Goal: Task Accomplishment & Management: Complete application form

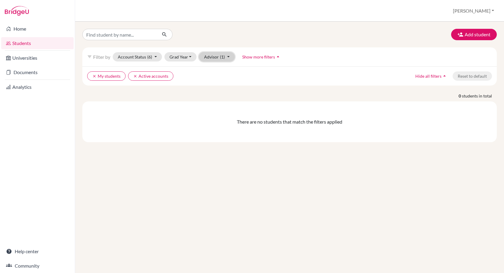
click at [228, 56] on button "Advisor (1)" at bounding box center [217, 56] width 36 height 9
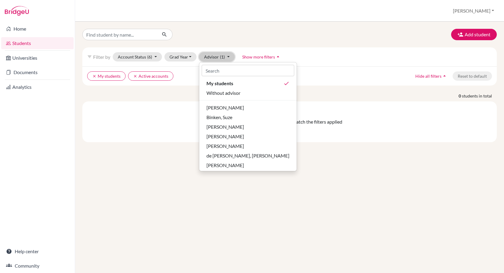
click at [228, 56] on button "Advisor (1)" at bounding box center [217, 56] width 36 height 9
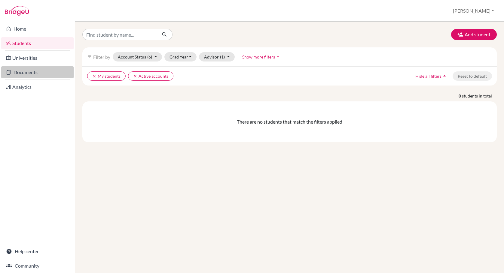
click at [28, 73] on link "Documents" at bounding box center [37, 72] width 72 height 12
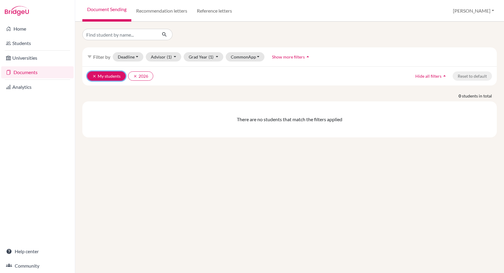
click at [94, 76] on icon "clear" at bounding box center [94, 76] width 4 height 4
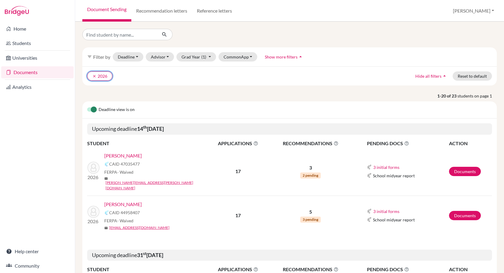
click at [94, 76] on icon "clear" at bounding box center [94, 76] width 4 height 4
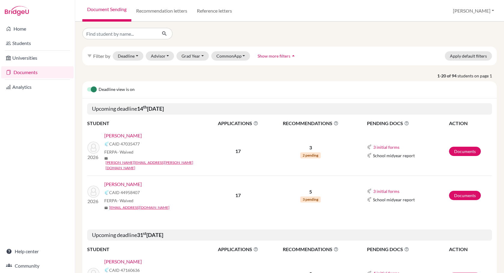
scroll to position [1, 0]
click at [467, 191] on link "Documents" at bounding box center [465, 195] width 32 height 9
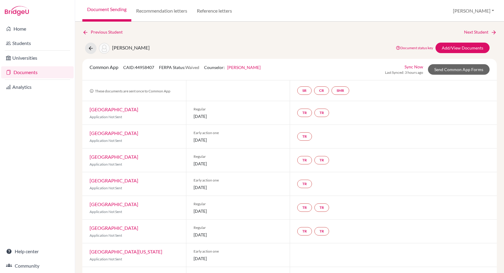
click at [21, 72] on link "Documents" at bounding box center [37, 72] width 72 height 12
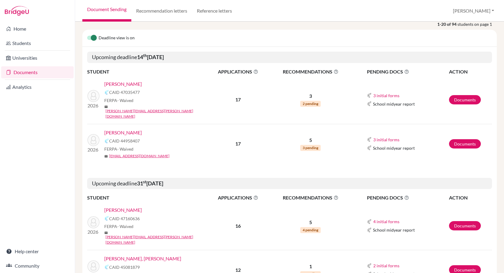
scroll to position [53, 0]
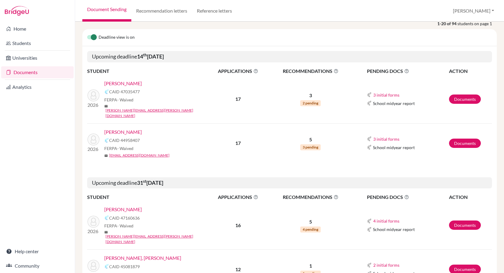
click at [126, 129] on link "Varde, Athena" at bounding box center [123, 132] width 38 height 7
click at [124, 129] on link "Varde, Athena" at bounding box center [123, 132] width 38 height 7
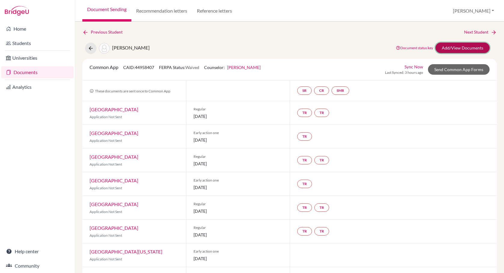
click at [460, 48] on link "Add/View Documents" at bounding box center [462, 48] width 54 height 11
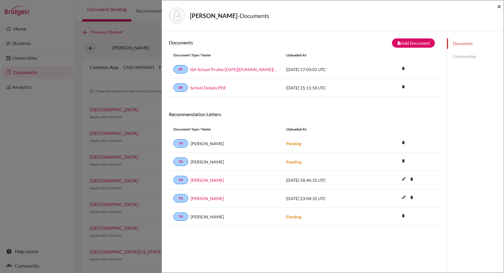
click at [500, 7] on span "×" at bounding box center [499, 6] width 4 height 9
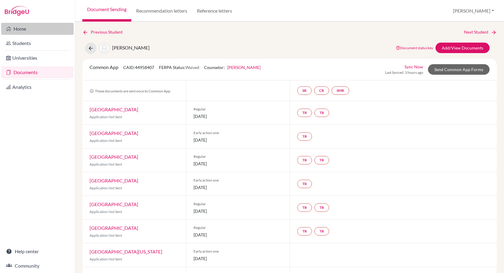
click at [19, 30] on link "Home" at bounding box center [37, 29] width 72 height 12
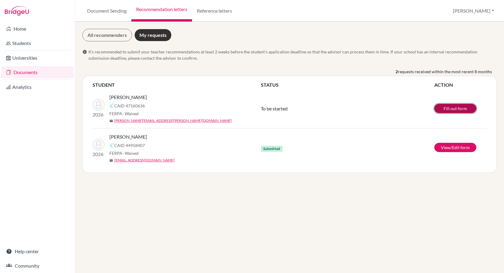
click at [449, 108] on link "Fill out form" at bounding box center [455, 108] width 42 height 9
